Goal: Navigation & Orientation: Find specific page/section

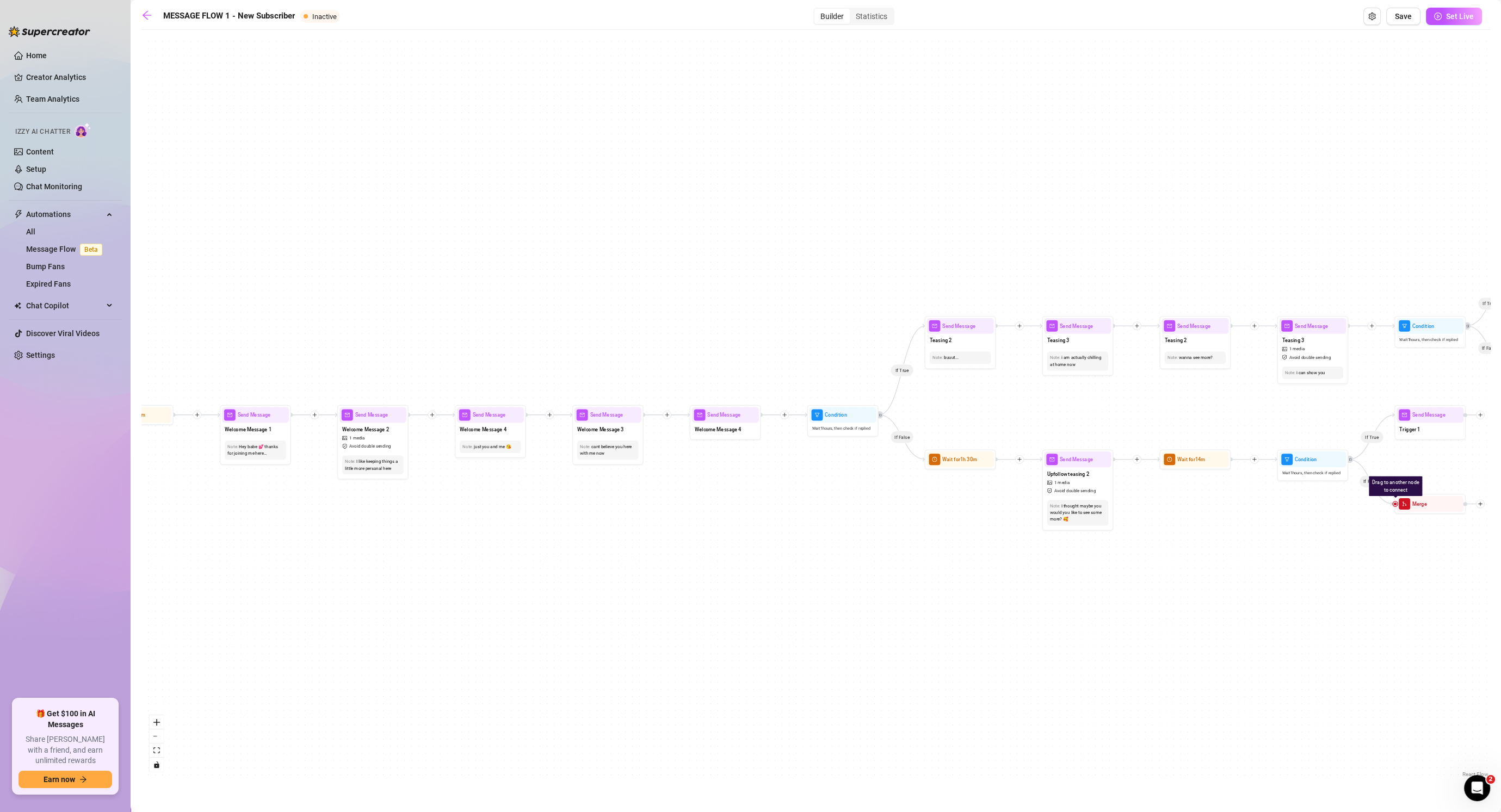
drag, startPoint x: 807, startPoint y: 308, endPoint x: 511, endPoint y: 293, distance: 296.4
click at [470, 303] on div "If False If True If False If False If True If False If True If True Send Messag…" at bounding box center [816, 408] width 1349 height 745
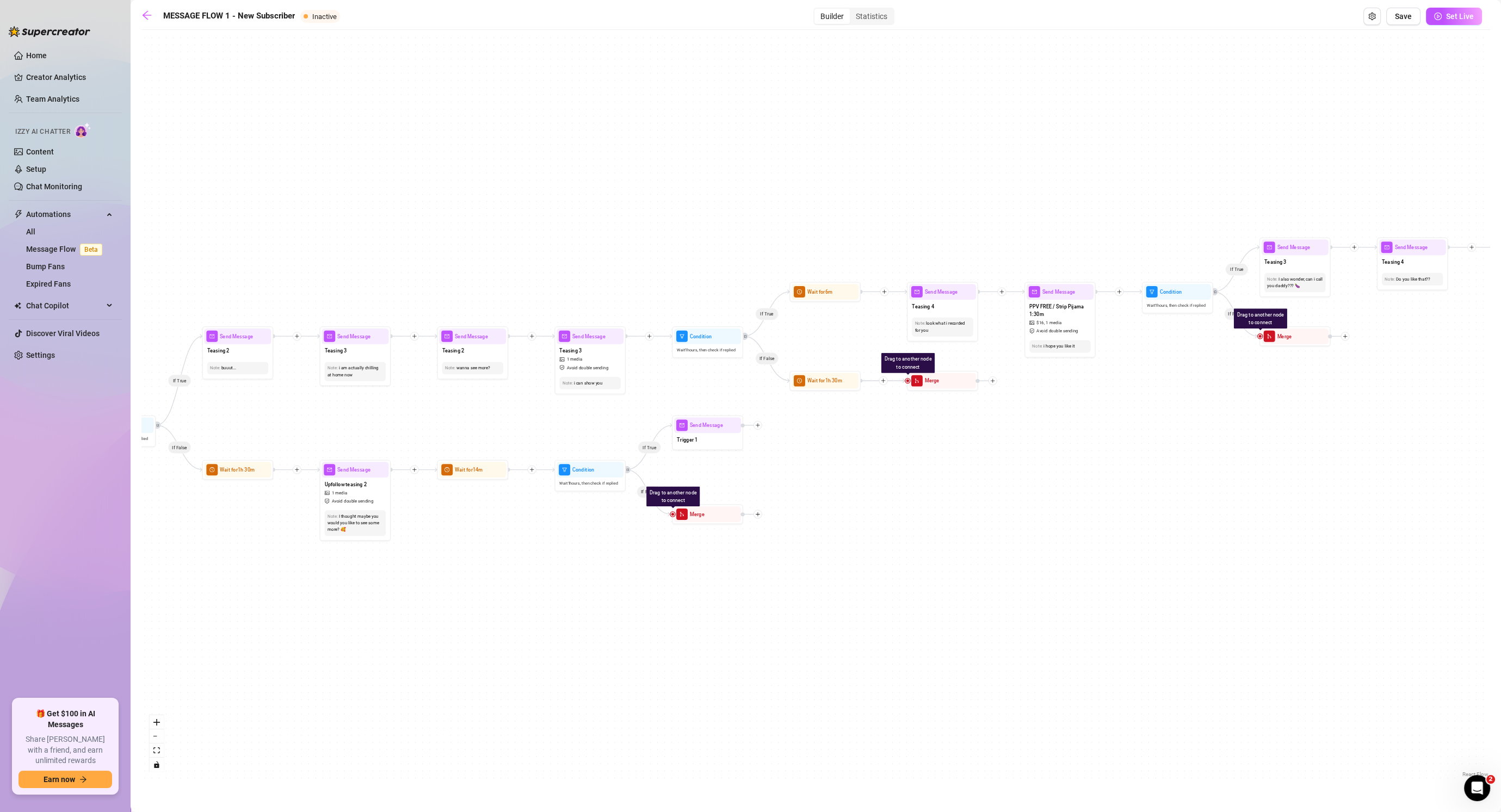
drag, startPoint x: 825, startPoint y: 190, endPoint x: 122, endPoint y: 201, distance: 703.1
click at [122, 201] on div "Home Creator Analytics Team Analytics Izzy AI Chatter Content Setup Chat Monito…" at bounding box center [750, 406] width 1501 height 812
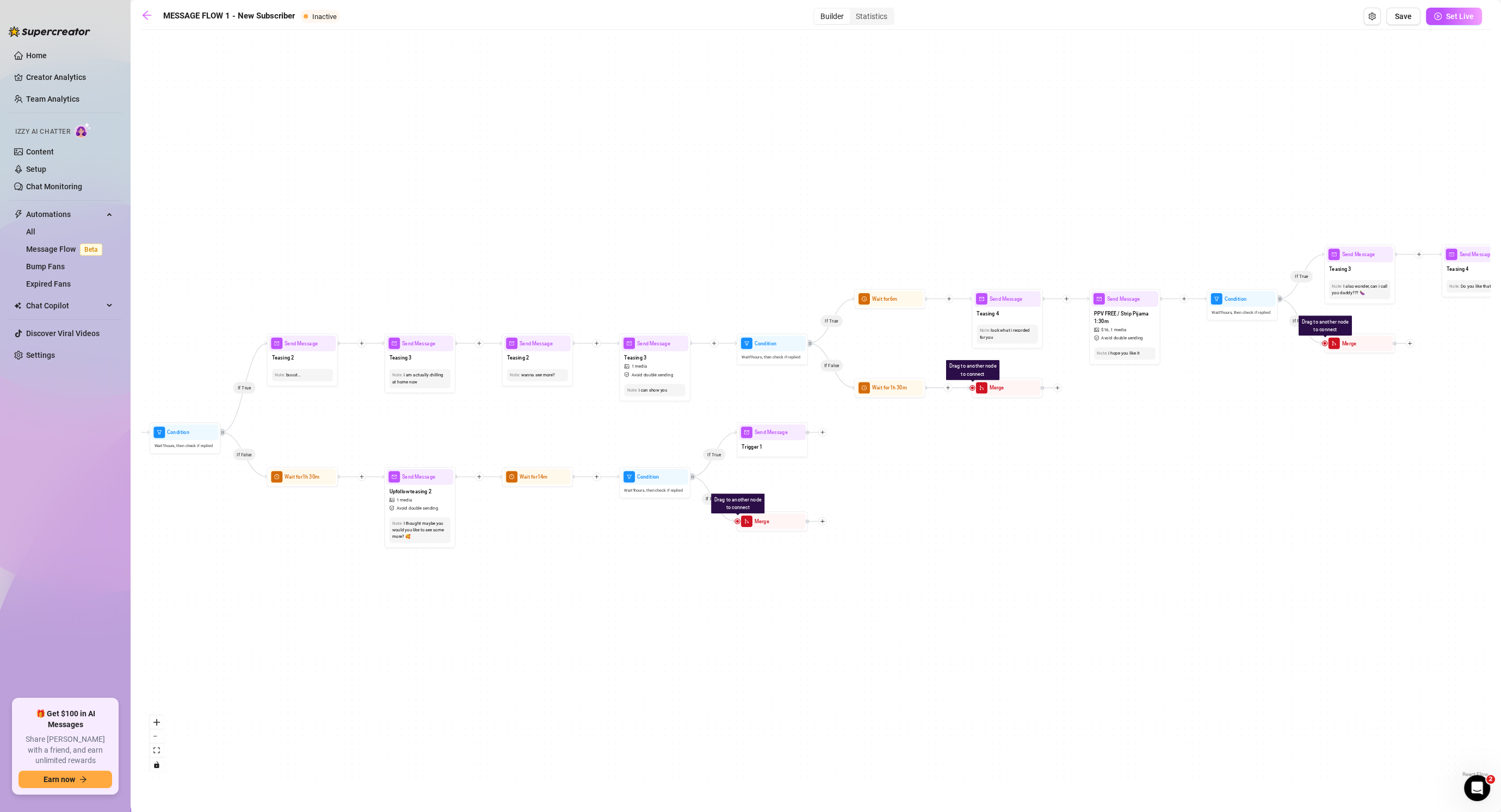
drag, startPoint x: 260, startPoint y: 225, endPoint x: 862, endPoint y: 298, distance: 606.4
click at [862, 298] on div "If False If True If False If False If True If False If True If True Send Messag…" at bounding box center [816, 408] width 1349 height 745
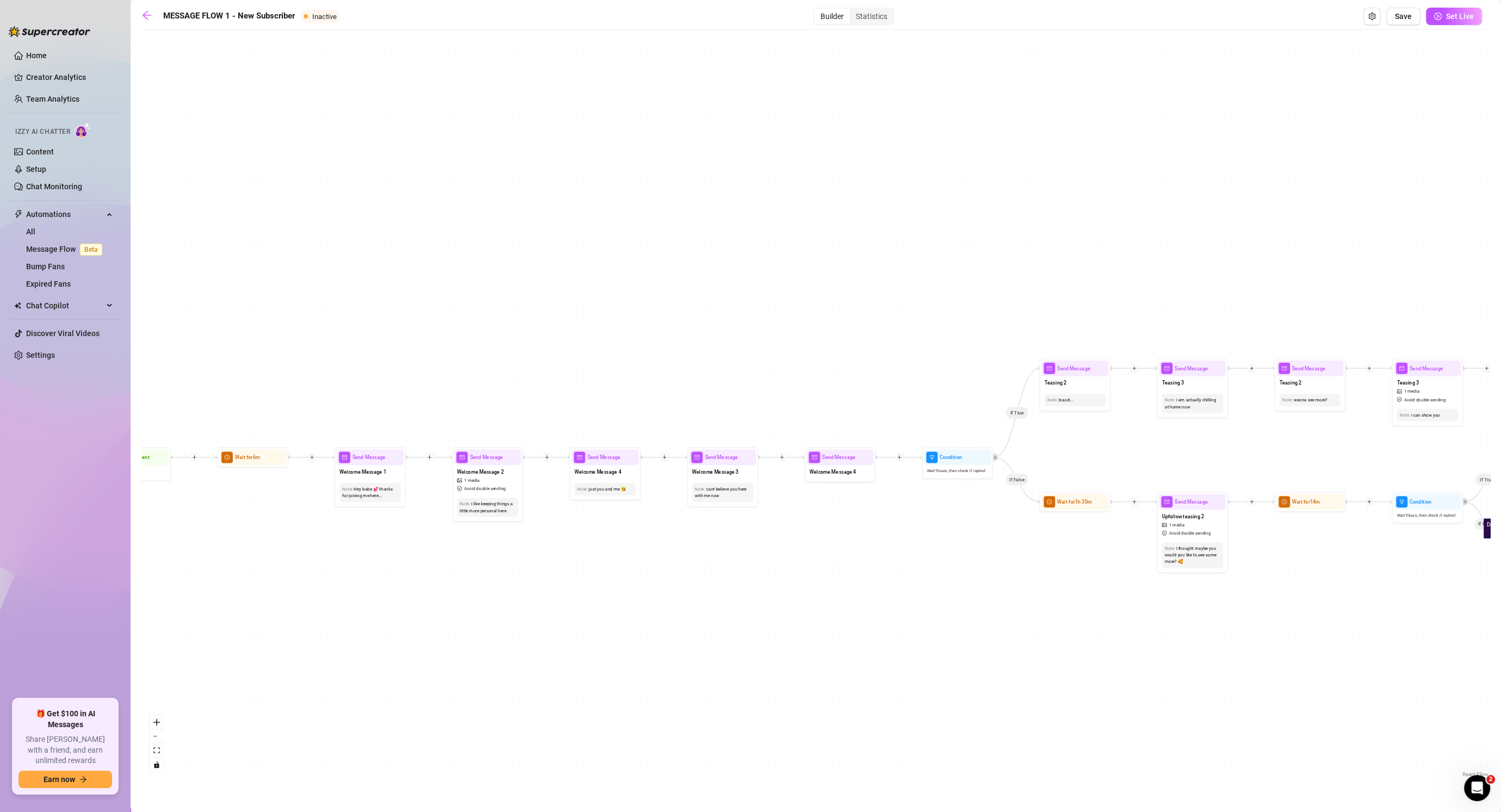
drag, startPoint x: 527, startPoint y: 385, endPoint x: 770, endPoint y: 333, distance: 248.5
click at [776, 333] on div "If False If True If False If False If True If False If True If True Send Messag…" at bounding box center [816, 408] width 1349 height 745
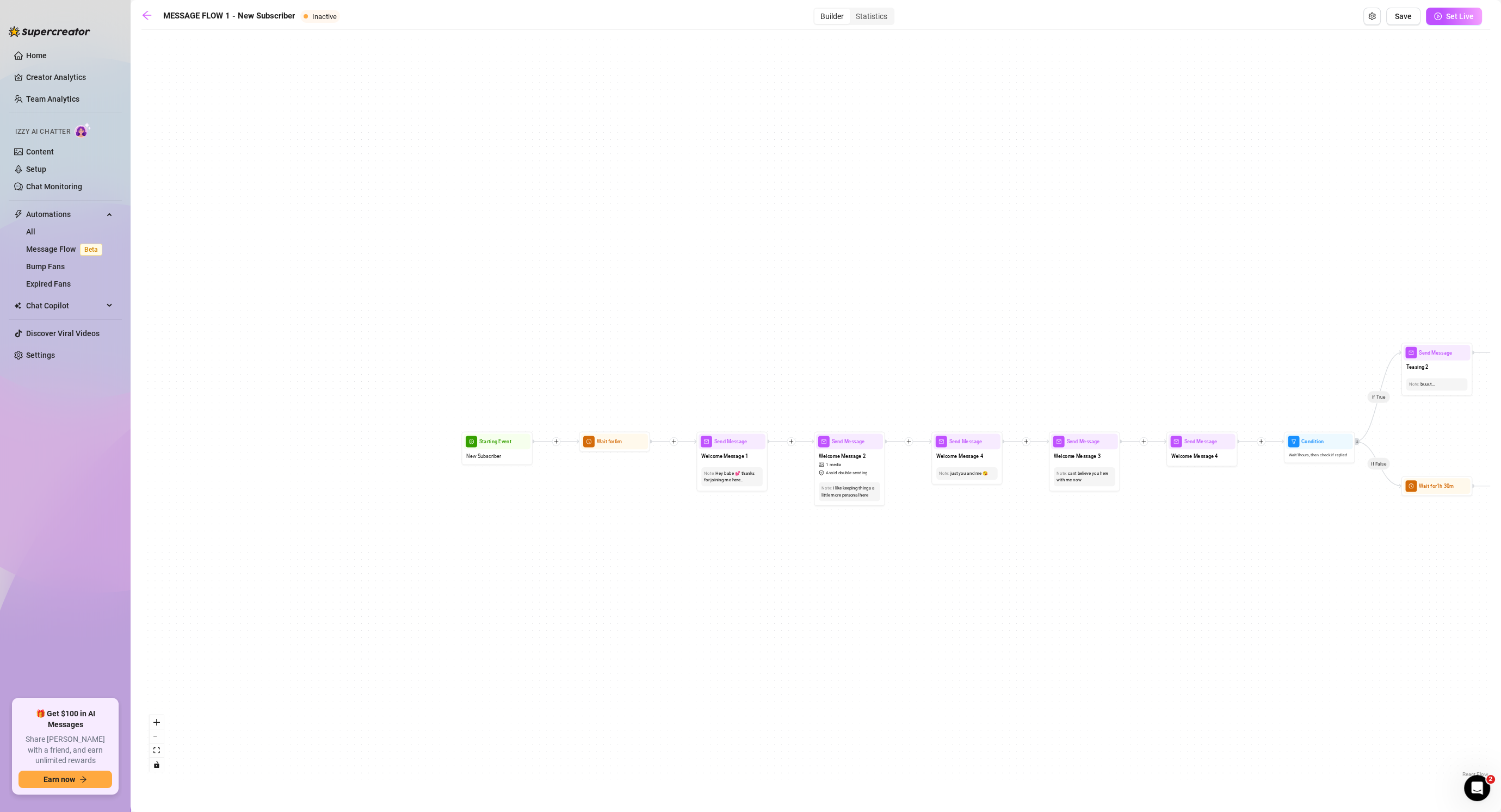
drag, startPoint x: 452, startPoint y: 365, endPoint x: 736, endPoint y: 377, distance: 284.3
click at [811, 360] on div "If False If True If False If False If True If False If True If True Send Messag…" at bounding box center [816, 408] width 1349 height 745
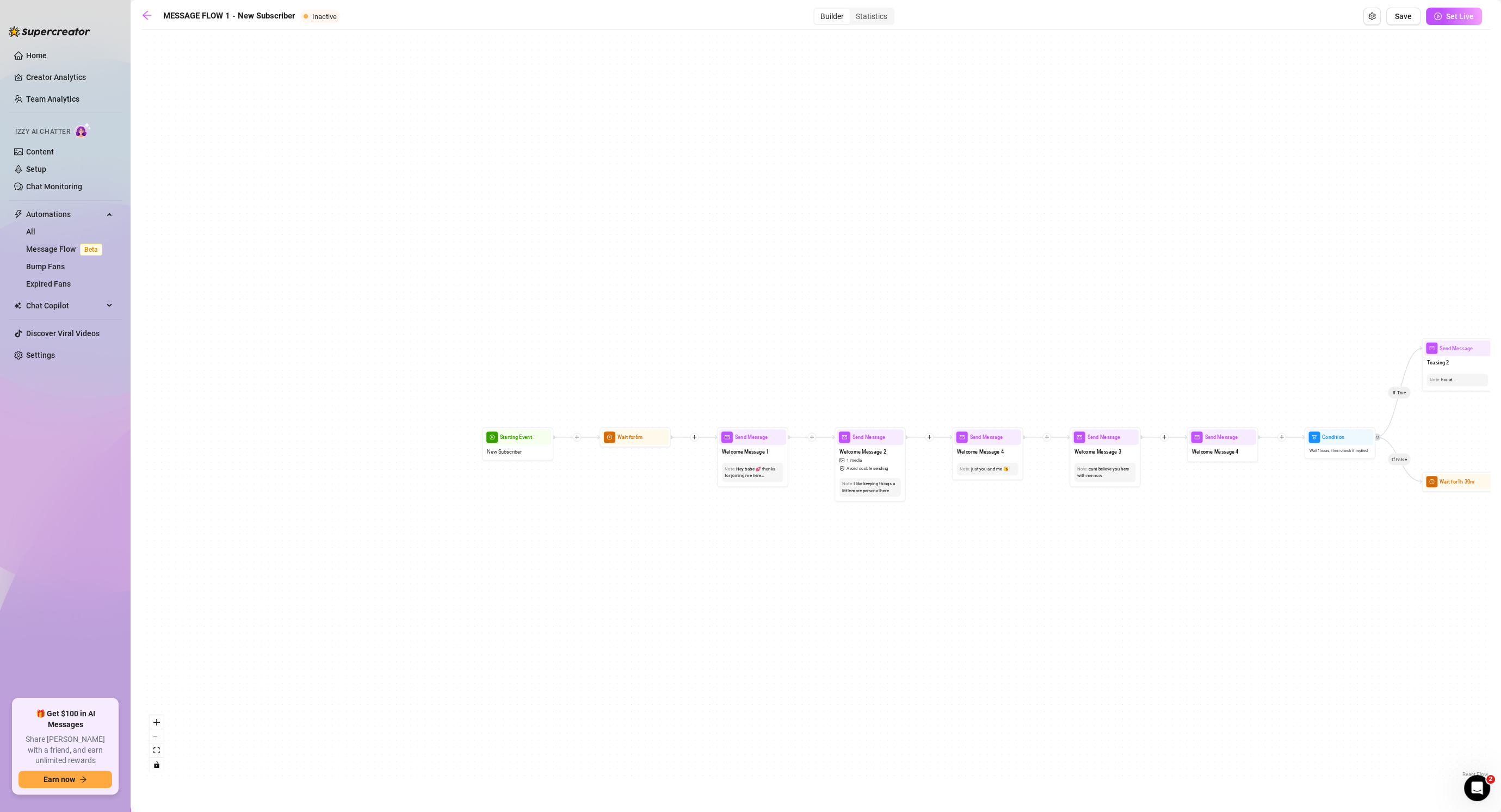
drag, startPoint x: 591, startPoint y: 499, endPoint x: 520, endPoint y: 473, distance: 75.6
click at [520, 473] on div "If False If True If False If False If True If False If True If True Send Messag…" at bounding box center [816, 408] width 1349 height 745
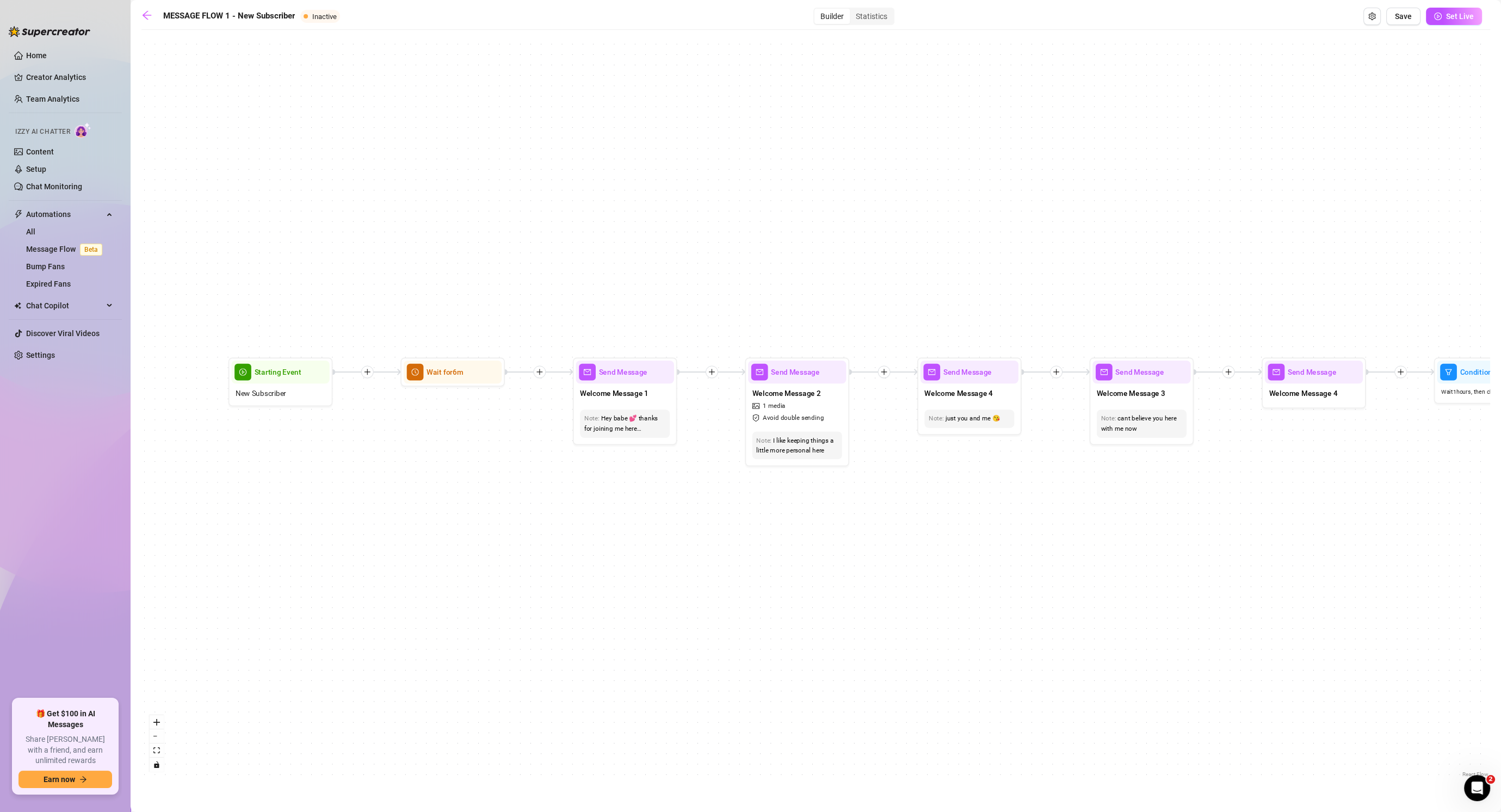
drag, startPoint x: 766, startPoint y: 541, endPoint x: 652, endPoint y: 536, distance: 114.1
click at [650, 537] on div "If False If True If False If False If True If False If True If True Send Messag…" at bounding box center [816, 408] width 1349 height 745
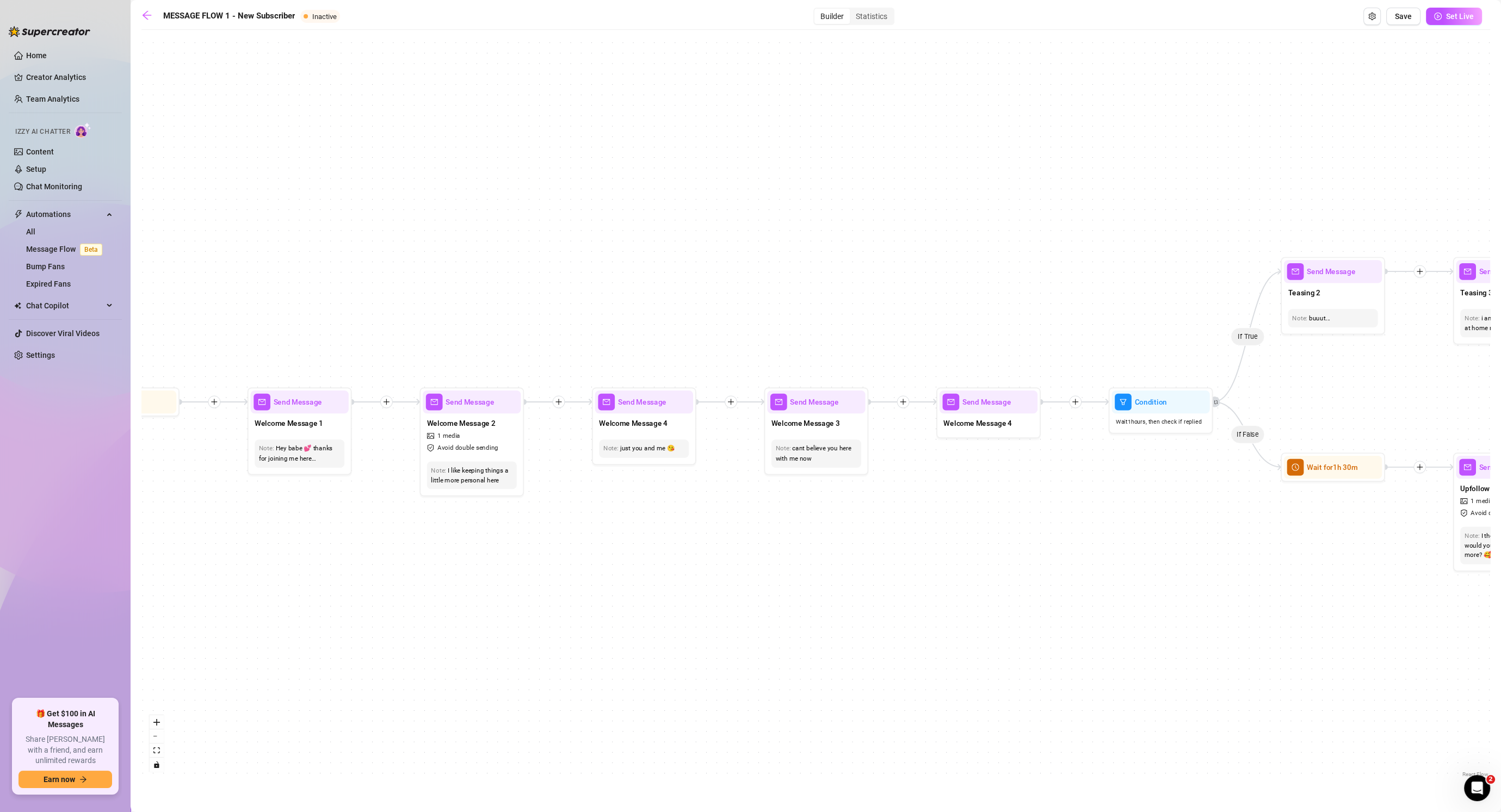
drag, startPoint x: 955, startPoint y: 248, endPoint x: 704, endPoint y: 277, distance: 252.7
click at [700, 278] on div "If False If True If False If False If True If False If True If True Send Messag…" at bounding box center [816, 408] width 1349 height 745
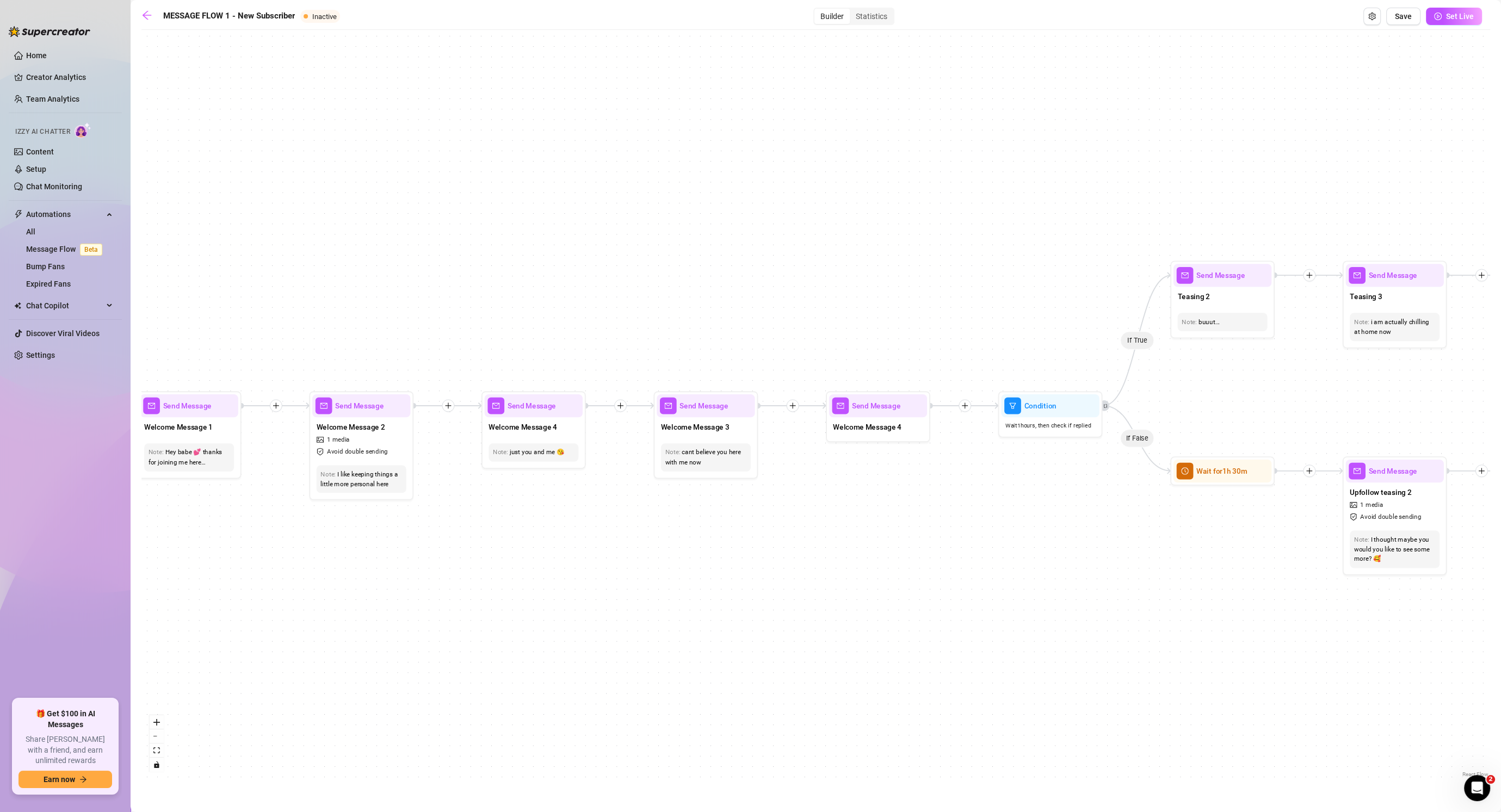
drag, startPoint x: 754, startPoint y: 264, endPoint x: 256, endPoint y: 316, distance: 500.7
click at [256, 316] on div "If False If True If False If False If True If False If True If True Send Messag…" at bounding box center [816, 408] width 1349 height 745
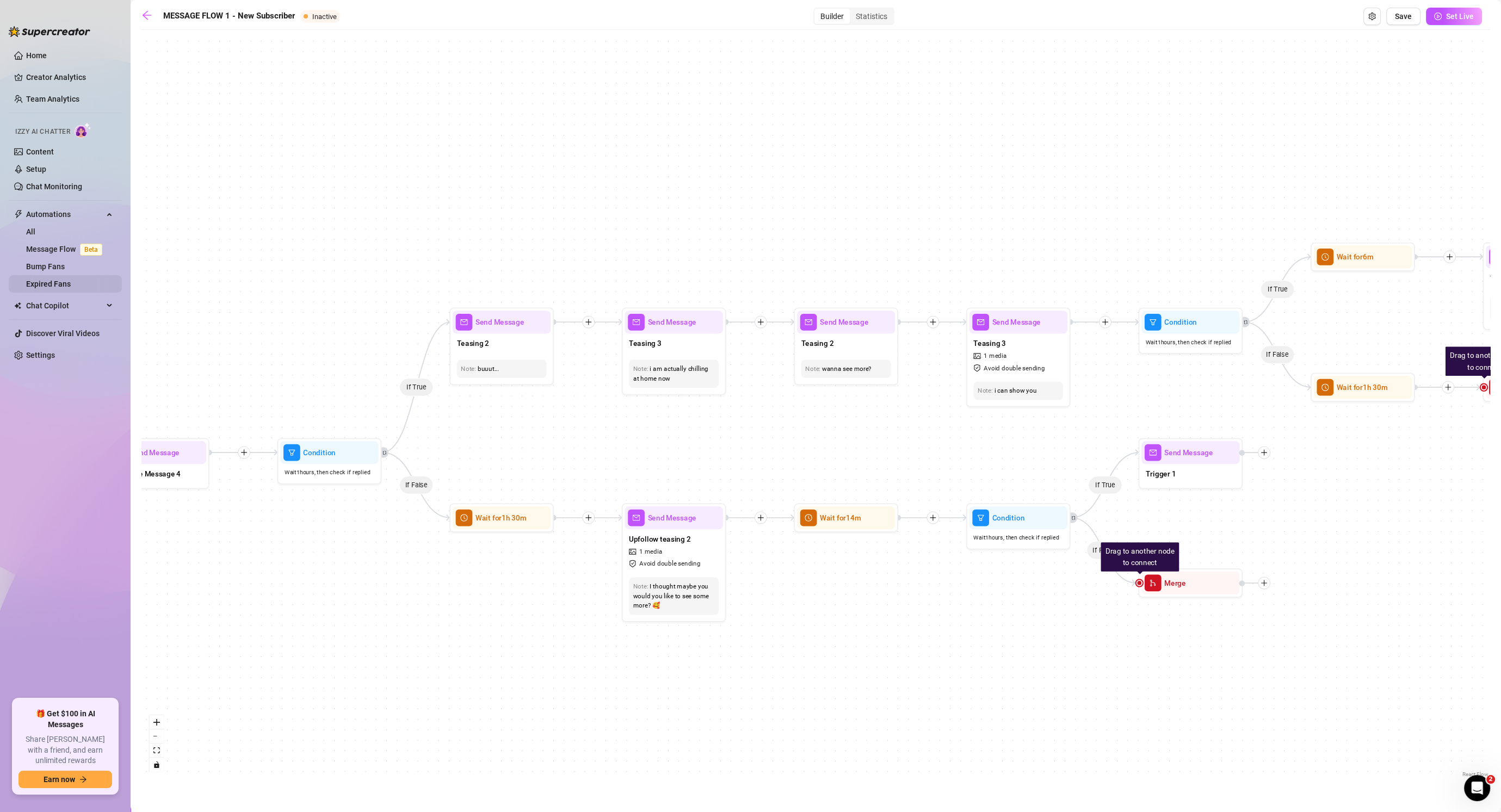
drag, startPoint x: 376, startPoint y: 292, endPoint x: 42, endPoint y: 283, distance: 334.1
click at [26, 284] on div "Home Creator Analytics Team Analytics Izzy AI Chatter Content Setup Chat Monito…" at bounding box center [750, 406] width 1501 height 812
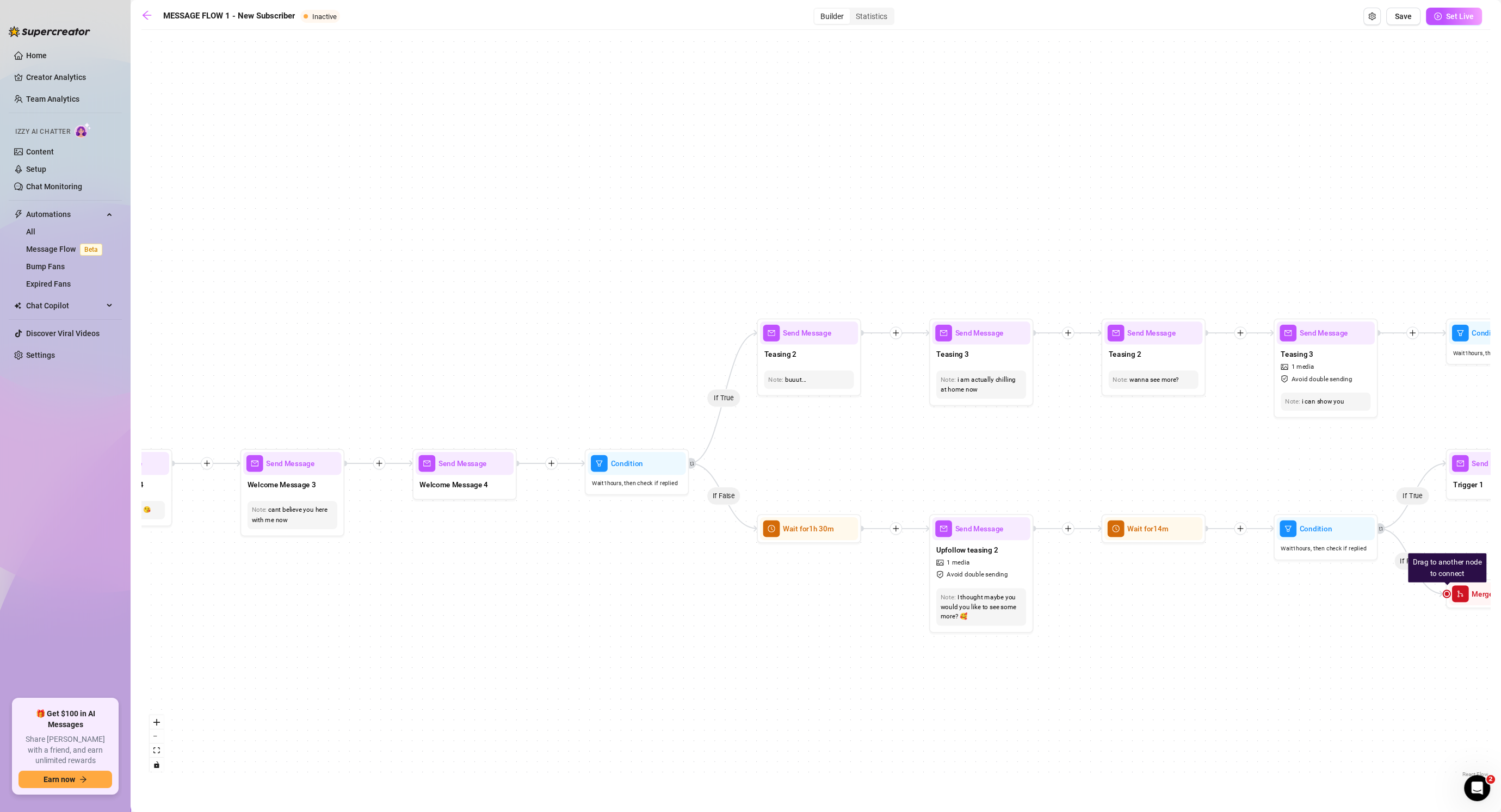
drag, startPoint x: 573, startPoint y: 215, endPoint x: 915, endPoint y: 223, distance: 342.1
click at [920, 227] on div "If False If True If False If False If True If False If True If True Send Messag…" at bounding box center [816, 408] width 1349 height 745
